Goal: Information Seeking & Learning: Learn about a topic

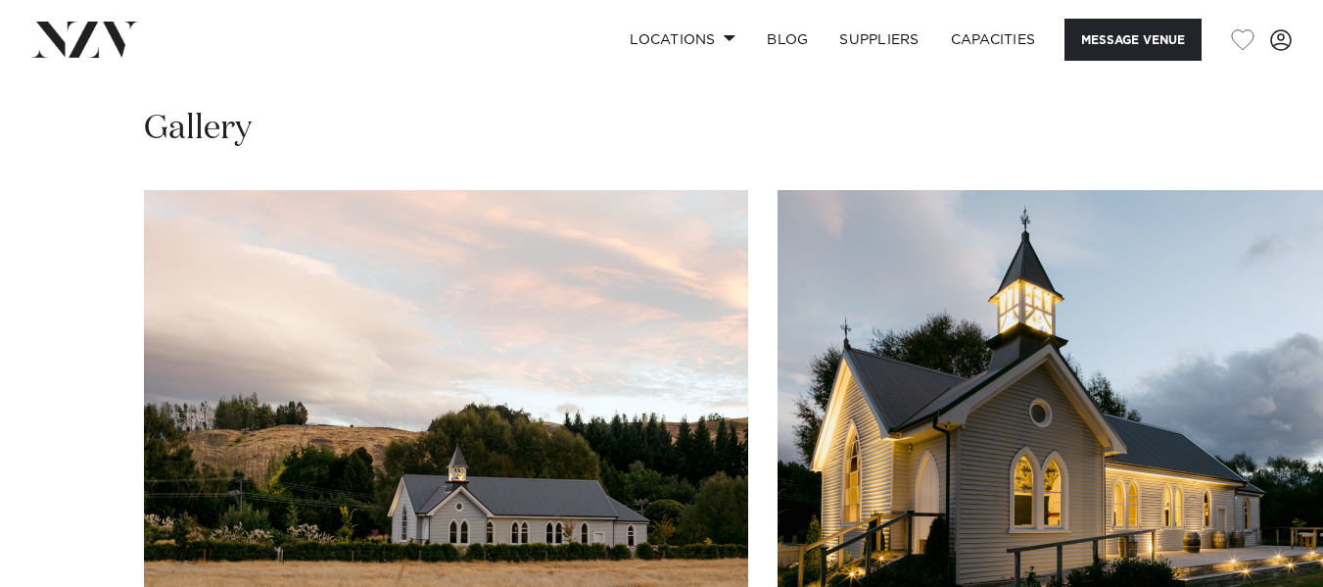
scroll to position [1763, 0]
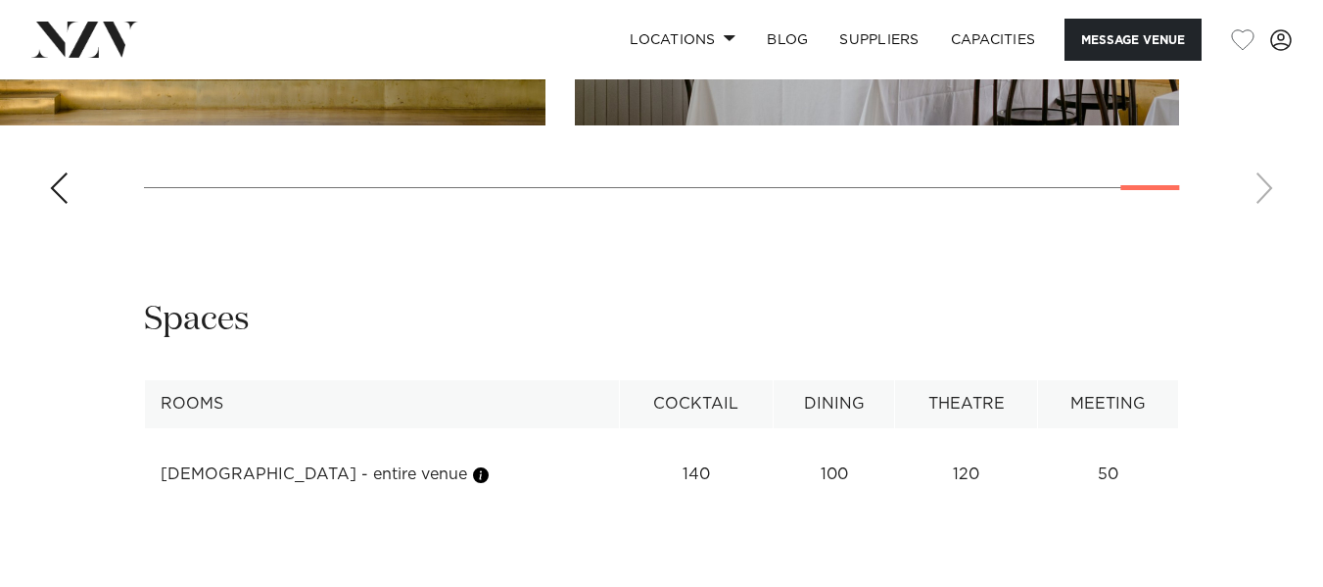
scroll to position [2252, 0]
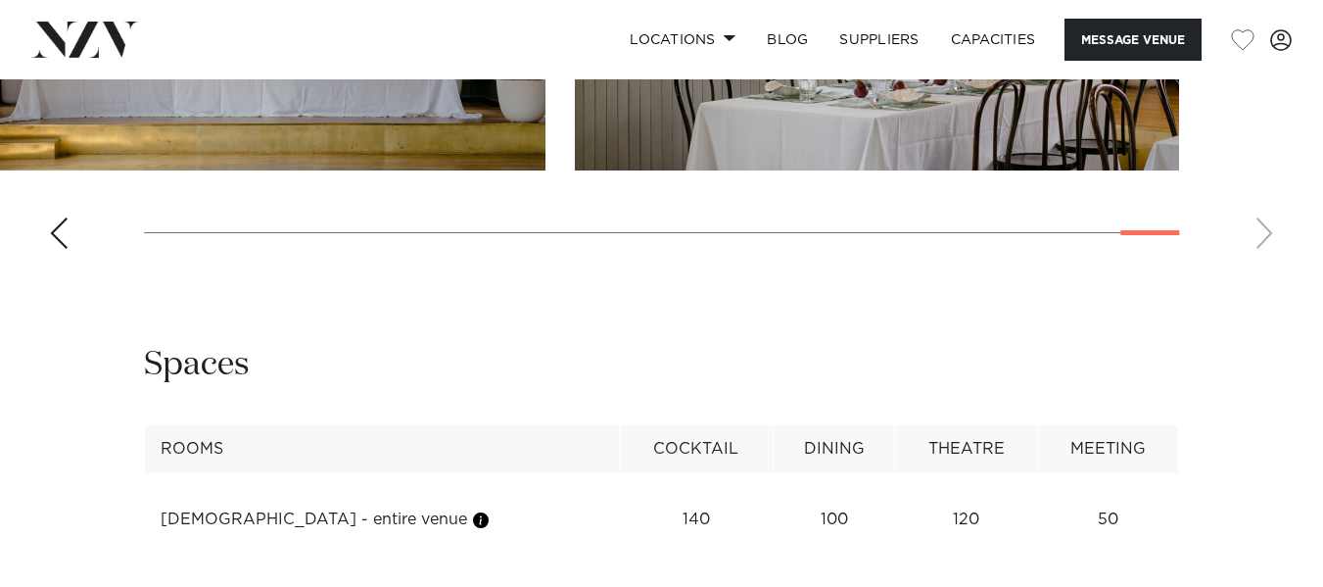
click at [809, 495] on td "100" at bounding box center [833, 519] width 121 height 48
click at [960, 495] on td "120" at bounding box center [966, 519] width 142 height 48
click at [1137, 495] on td "50" at bounding box center [1107, 519] width 141 height 48
